Goal: Task Accomplishment & Management: Use online tool/utility

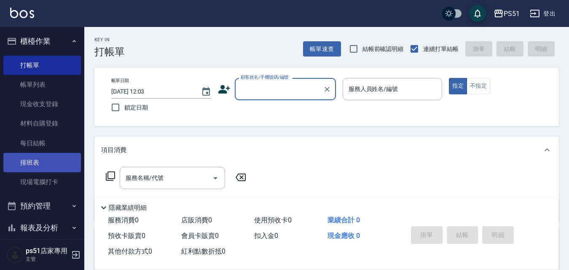
scroll to position [96, 0]
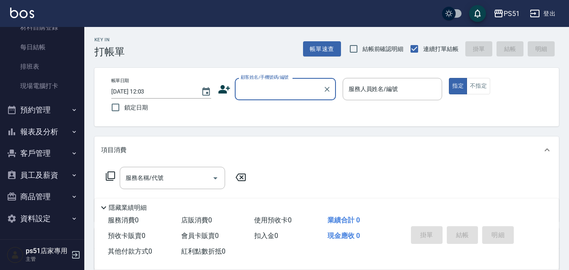
click at [61, 131] on button "報表及分析" at bounding box center [42, 132] width 78 height 22
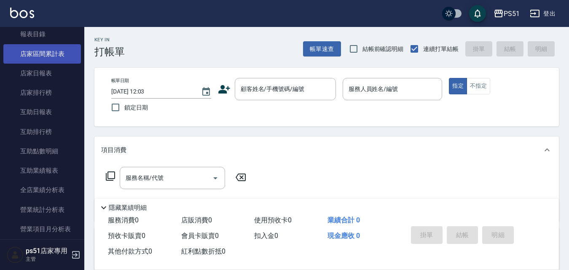
scroll to position [293, 0]
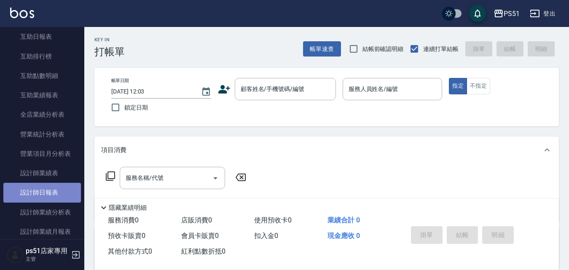
click at [53, 188] on link "設計師日報表" at bounding box center [42, 192] width 78 height 19
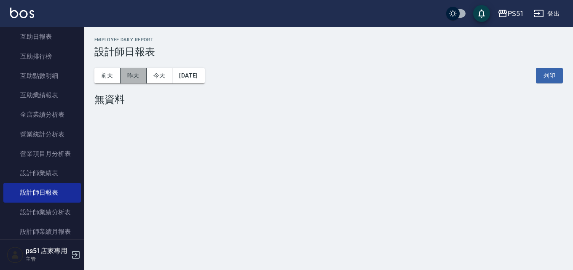
click at [131, 76] on button "昨天" at bounding box center [134, 76] width 26 height 16
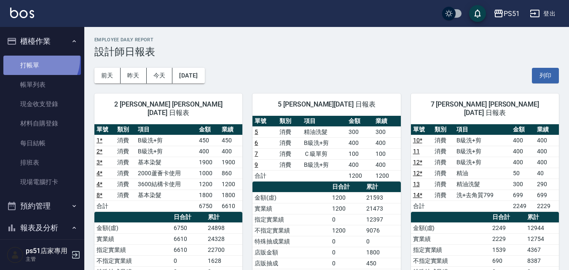
click at [35, 59] on link "打帳單" at bounding box center [42, 65] width 78 height 19
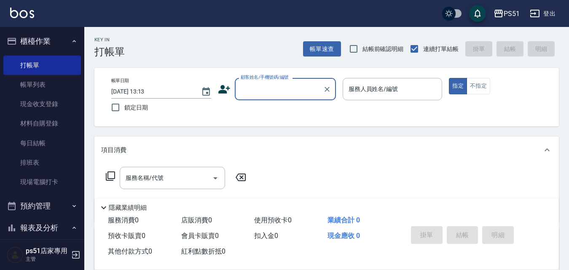
click at [246, 89] on input "顧客姓名/手機號碼/編號" at bounding box center [279, 89] width 81 height 15
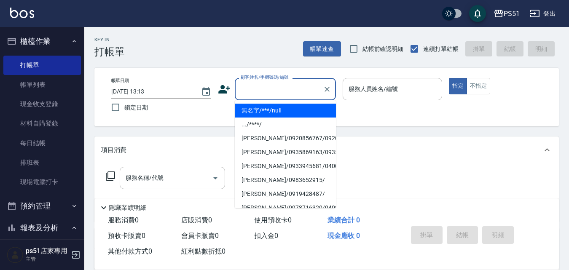
click at [264, 109] on li "無名字/***/null" at bounding box center [285, 111] width 101 height 14
type input "無名字/***/null"
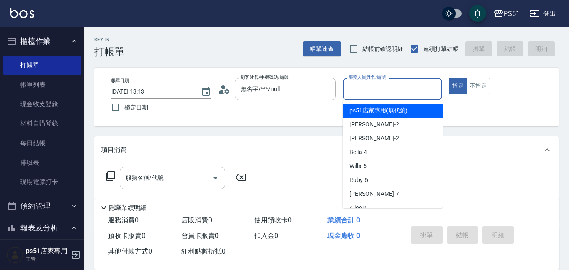
click at [369, 91] on input "服務人員姓名/編號" at bounding box center [393, 89] width 92 height 15
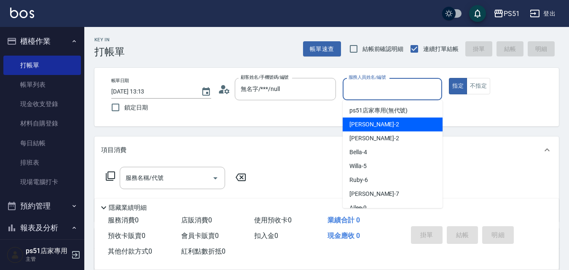
click at [375, 125] on div "[PERSON_NAME] -2" at bounding box center [393, 125] width 100 height 14
type input "[PERSON_NAME]-2"
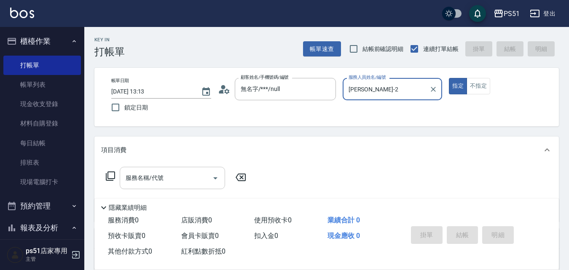
click at [157, 178] on div "服務名稱/代號 服務名稱/代號" at bounding box center [172, 178] width 105 height 22
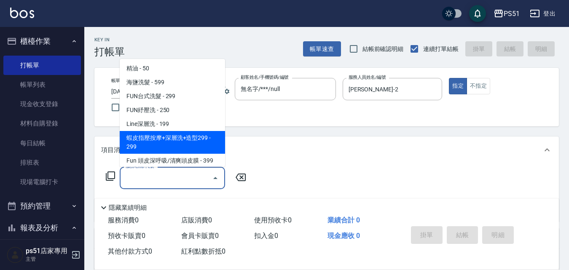
scroll to position [197, 0]
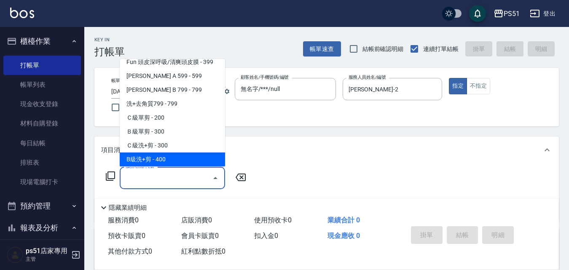
click at [186, 159] on span "B級洗+剪 - 400" at bounding box center [172, 160] width 105 height 14
type input "B級洗+剪(204)"
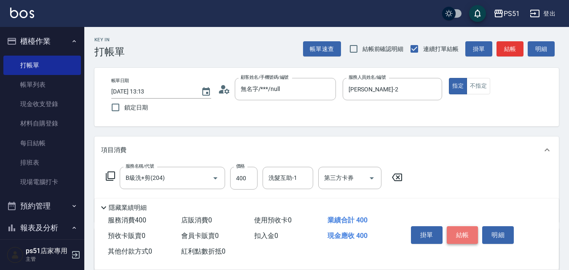
click at [465, 230] on button "結帳" at bounding box center [463, 235] width 32 height 18
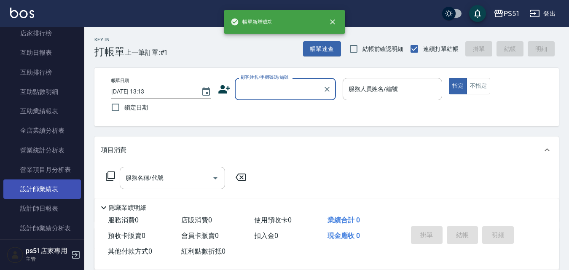
scroll to position [295, 0]
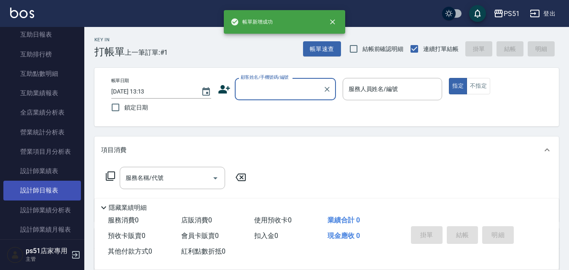
click at [57, 192] on link "設計師日報表" at bounding box center [42, 190] width 78 height 19
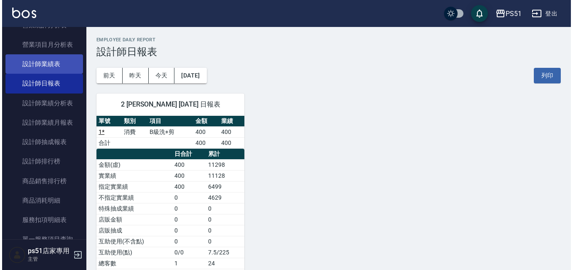
scroll to position [492, 0]
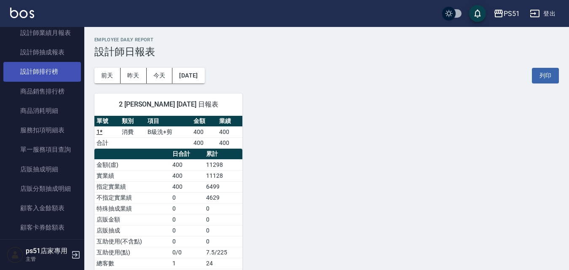
click at [50, 77] on link "設計師排行榜" at bounding box center [42, 71] width 78 height 19
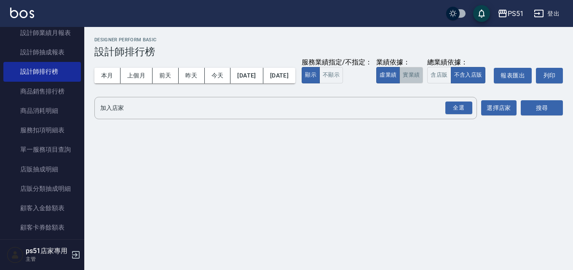
drag, startPoint x: 203, startPoint y: 103, endPoint x: 467, endPoint y: 117, distance: 264.3
click at [400, 83] on button "實業績" at bounding box center [412, 75] width 24 height 16
click at [458, 115] on div "全選" at bounding box center [459, 108] width 27 height 13
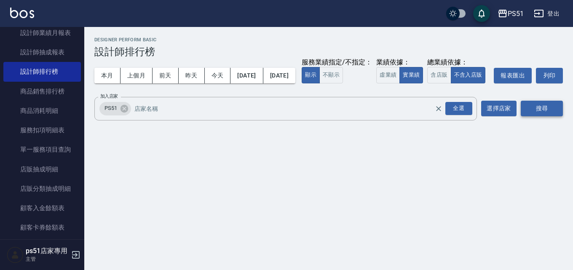
click at [527, 116] on button "搜尋" at bounding box center [542, 109] width 42 height 16
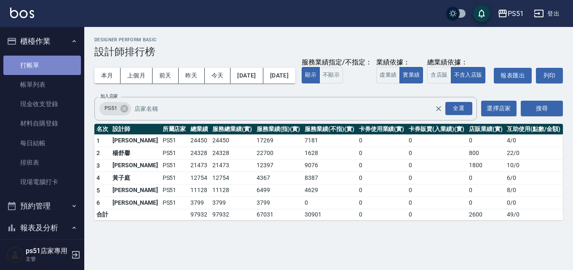
click at [49, 67] on link "打帳單" at bounding box center [42, 65] width 78 height 19
